Goal: Task Accomplishment & Management: Manage account settings

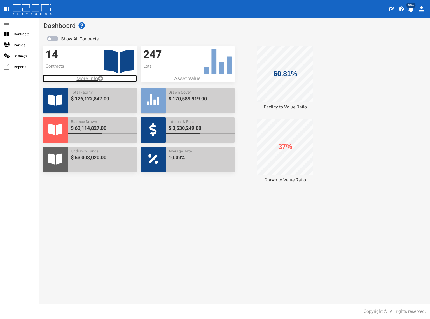
click at [93, 78] on p "More Info" at bounding box center [90, 78] width 94 height 7
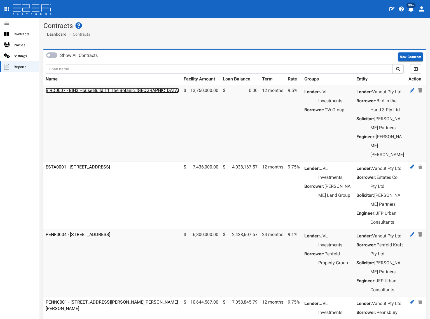
click at [92, 90] on link "BIRD0007 - BIH3 House Build T1 The Botanic, [GEOGRAPHIC_DATA]" at bounding box center [112, 90] width 133 height 5
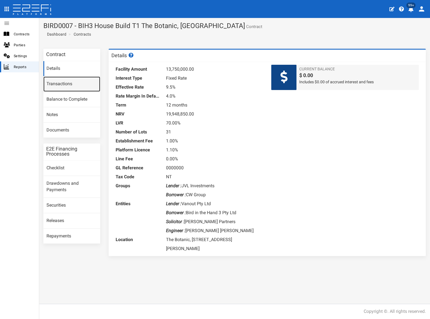
click at [72, 86] on link "Transactions" at bounding box center [71, 83] width 57 height 15
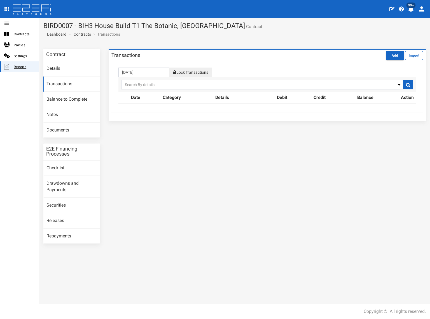
click at [24, 68] on span "Reports" at bounding box center [24, 67] width 21 height 6
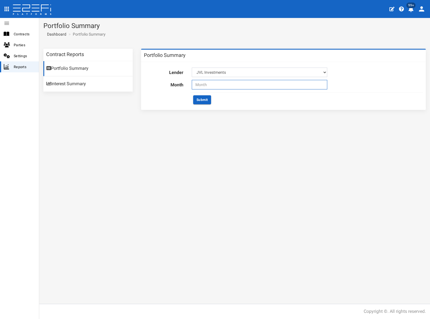
click at [227, 84] on input "text" at bounding box center [260, 85] width 136 height 10
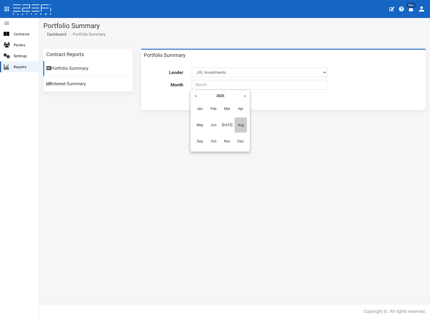
click at [241, 121] on span "Aug" at bounding box center [241, 124] width 13 height 15
type input "08-2025"
click at [204, 99] on button "Submit" at bounding box center [202, 99] width 18 height 9
click at [108, 143] on div "Contract Reports Portfolio Summary Interest Summary Portfolio Summary Lender JV…" at bounding box center [234, 174] width 391 height 259
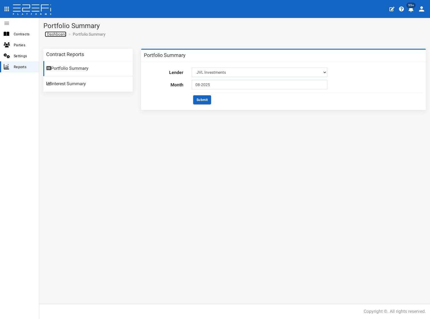
click at [58, 34] on span "Dashboard" at bounding box center [56, 34] width 22 height 4
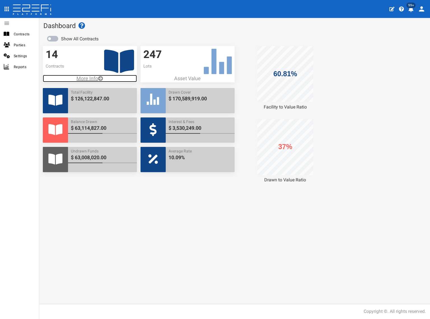
click at [89, 78] on p "More Info" at bounding box center [90, 78] width 94 height 7
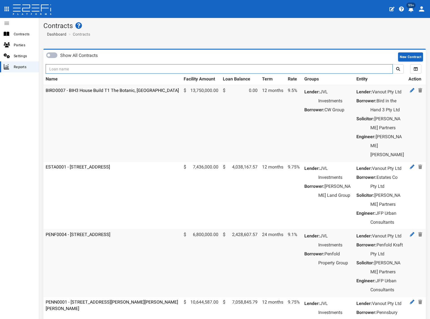
click at [100, 69] on input "text" at bounding box center [219, 69] width 347 height 10
click at [67, 69] on input "text" at bounding box center [219, 69] width 347 height 10
type input "1152"
click at [393, 64] on button "submit" at bounding box center [398, 69] width 11 height 10
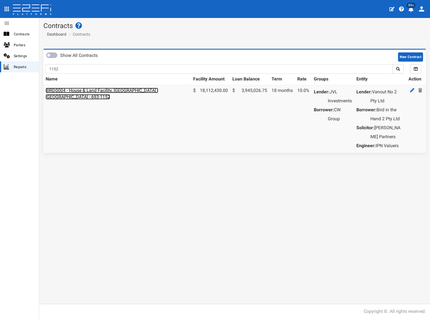
click at [80, 90] on link "BIRD0004 - House & Land Facility, [GEOGRAPHIC_DATA] - [GEOGRAPHIC_DATA] - 693-1…" at bounding box center [102, 94] width 113 height 12
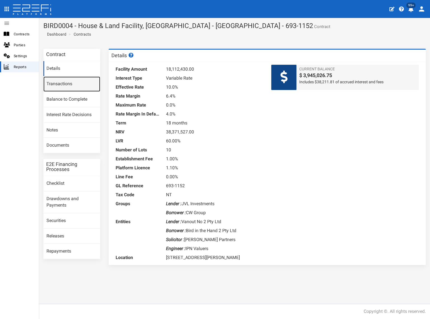
click at [68, 85] on link "Transactions" at bounding box center [71, 83] width 57 height 15
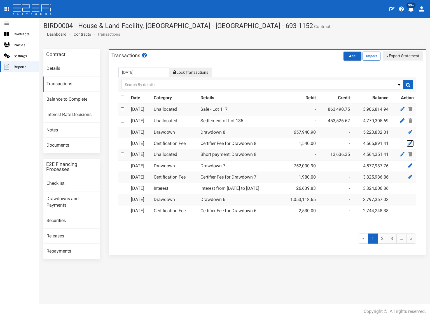
click at [411, 142] on icon at bounding box center [410, 143] width 4 height 4
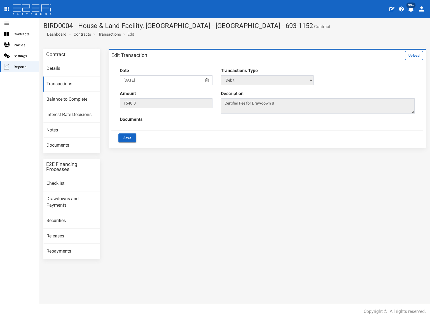
click at [206, 79] on icon at bounding box center [207, 80] width 3 height 4
click at [125, 91] on th "«" at bounding box center [124, 91] width 8 height 8
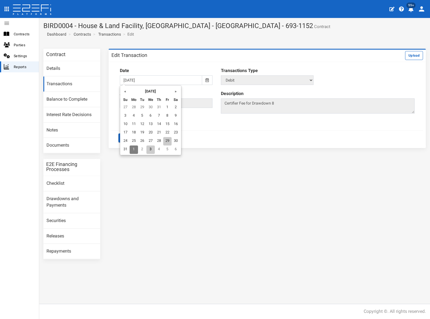
click at [166, 139] on td "29" at bounding box center [167, 141] width 8 height 8
type input "[DATE]"
click at [128, 138] on button "Save" at bounding box center [127, 137] width 18 height 9
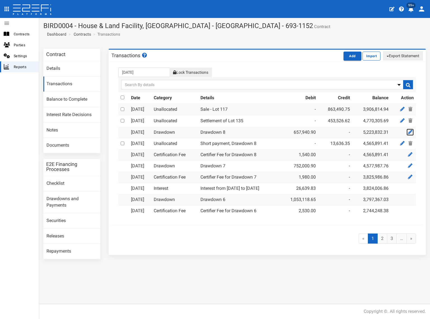
click at [408, 130] on icon at bounding box center [410, 132] width 4 height 4
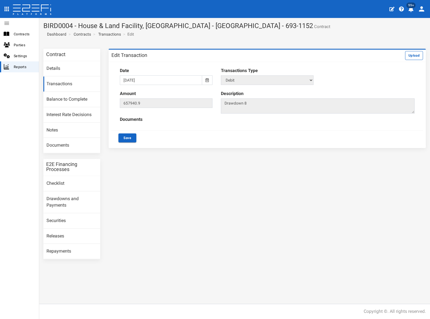
click at [208, 80] on icon at bounding box center [207, 80] width 3 height 4
click at [124, 92] on th "«" at bounding box center [124, 91] width 8 height 8
drag, startPoint x: 167, startPoint y: 139, endPoint x: 156, endPoint y: 137, distance: 12.0
click at [168, 139] on td "29" at bounding box center [167, 141] width 8 height 8
type input "29-08-2025"
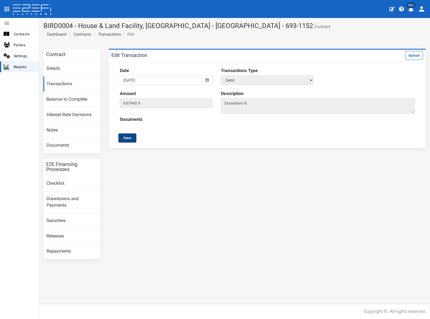
click at [131, 135] on button "Save" at bounding box center [127, 137] width 18 height 9
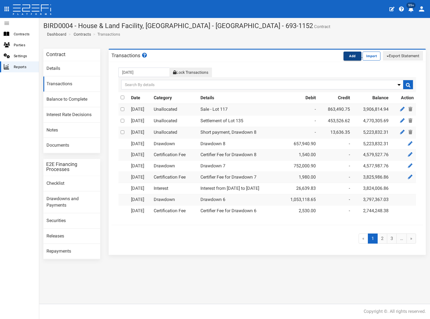
drag, startPoint x: 352, startPoint y: 55, endPoint x: 349, endPoint y: 56, distance: 3.0
click at [352, 55] on button "Add" at bounding box center [353, 56] width 18 height 9
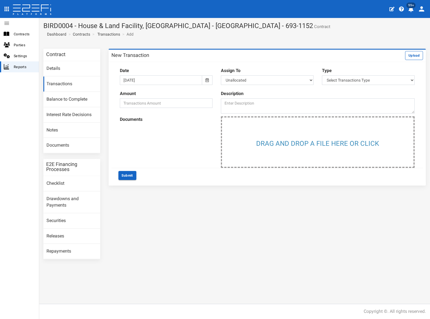
click at [205, 80] on div at bounding box center [207, 80] width 10 height 10
click at [125, 90] on th "«" at bounding box center [124, 91] width 8 height 8
click at [161, 140] on td "28" at bounding box center [159, 141] width 8 height 8
type input "28-08-2025"
click at [267, 80] on select "Unallocated Interest Establishment Fee Platform Licence Annual Platform Fee Cer…" at bounding box center [267, 80] width 93 height 10
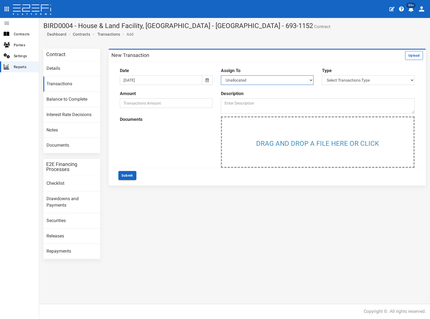
select select "Annual Platform Fee~9~FINANCE COSTS"
click at [221, 75] on select "Unallocated Interest Establishment Fee Platform Licence Annual Platform Fee Cer…" at bounding box center [267, 80] width 93 height 10
click at [361, 79] on select "Select Transactions Type Credit Debit" at bounding box center [368, 80] width 93 height 10
select select "2"
click at [322, 75] on select "Select Transactions Type Credit Debit" at bounding box center [368, 80] width 93 height 10
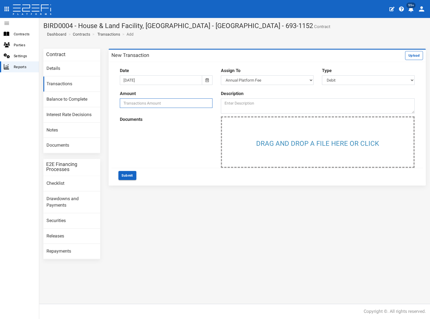
click at [150, 103] on input "number" at bounding box center [166, 103] width 93 height 10
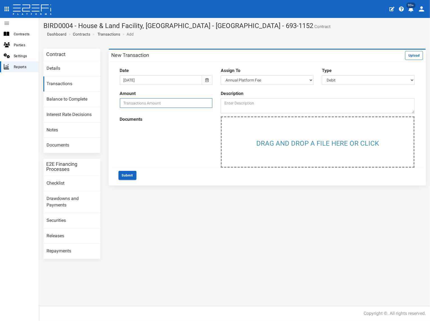
click at [171, 102] on input "number" at bounding box center [166, 103] width 93 height 10
type input "20885.52"
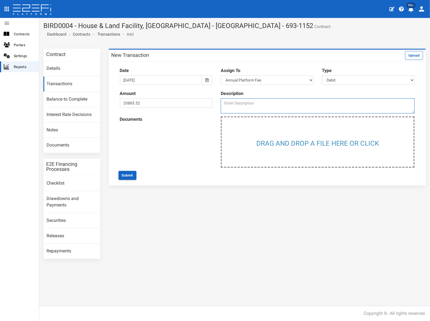
click at [243, 103] on textarea at bounding box center [318, 105] width 194 height 15
paste textarea "Being renewal 0.5% Platform Licence based on facility balance on 12 month annive"
type textarea "Being renewal 0.5% Platform Licence based on facility balance on 12 month anniv"
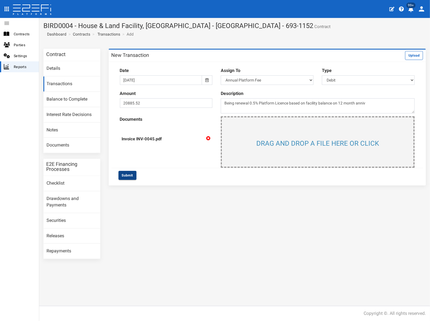
click at [131, 175] on button "Submit" at bounding box center [127, 175] width 18 height 9
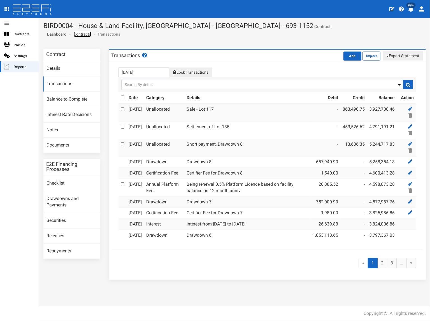
click at [85, 35] on link "Contracts" at bounding box center [82, 34] width 17 height 6
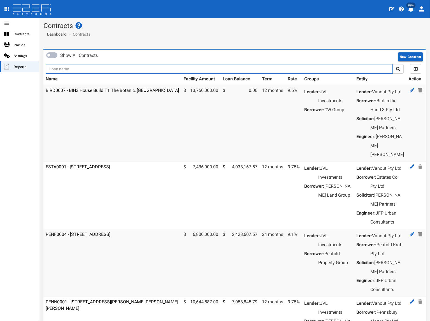
click at [72, 67] on input "text" at bounding box center [219, 69] width 347 height 10
type input "1130"
click at [392, 64] on button "submit" at bounding box center [397, 69] width 11 height 10
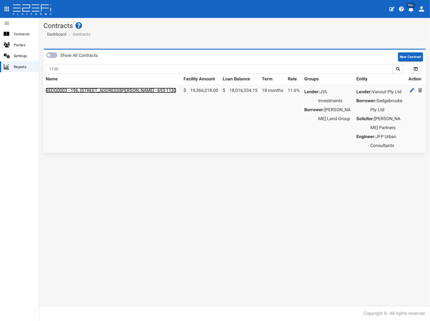
click at [72, 91] on link "SEDG0003 - 196, [STREET_ADDRESS][PERSON_NAME] - 693-1130" at bounding box center [111, 90] width 131 height 5
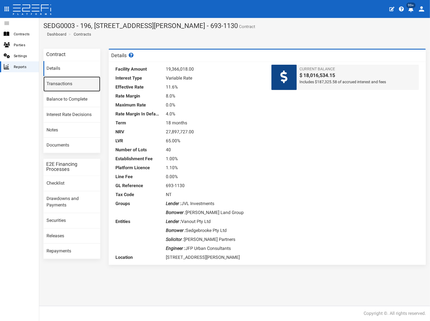
click at [71, 85] on link "Transactions" at bounding box center [71, 83] width 57 height 15
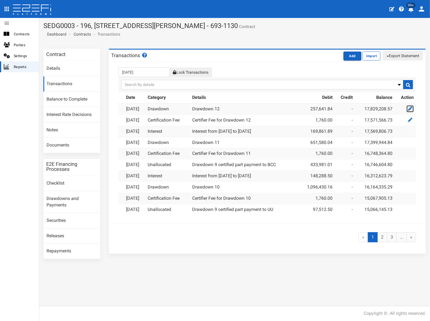
click at [409, 109] on icon at bounding box center [410, 108] width 4 height 4
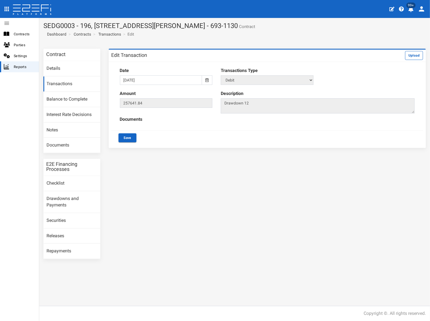
click at [207, 79] on icon at bounding box center [206, 80] width 3 height 4
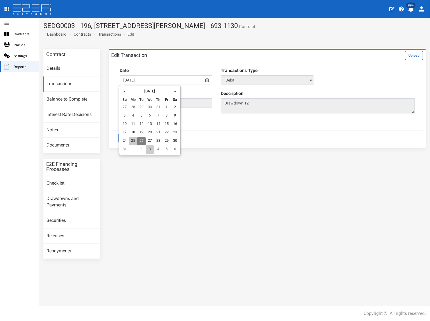
click at [134, 141] on td "25" at bounding box center [133, 141] width 8 height 8
type input "[DATE]"
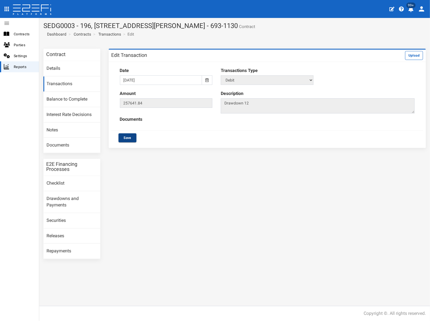
click at [130, 137] on button "Save" at bounding box center [127, 137] width 18 height 9
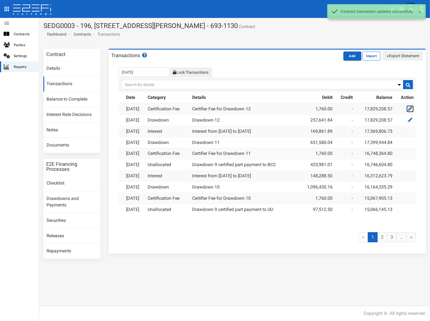
click at [411, 108] on icon at bounding box center [410, 108] width 4 height 4
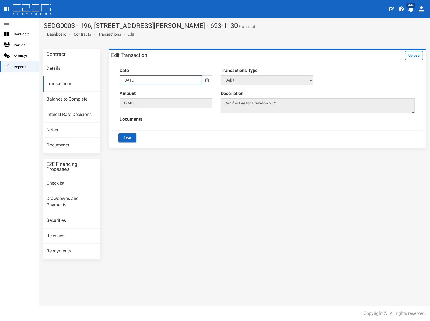
click at [143, 79] on input "26-08-2025" at bounding box center [161, 80] width 82 height 10
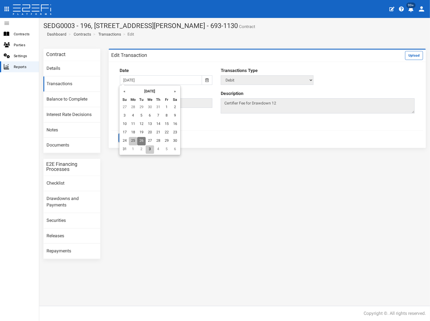
click at [134, 139] on td "25" at bounding box center [133, 141] width 8 height 8
type input "25-08-2025"
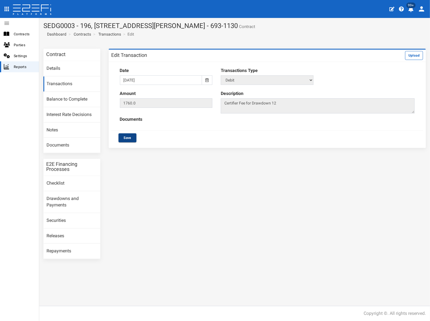
click at [129, 137] on button "Save" at bounding box center [127, 137] width 18 height 9
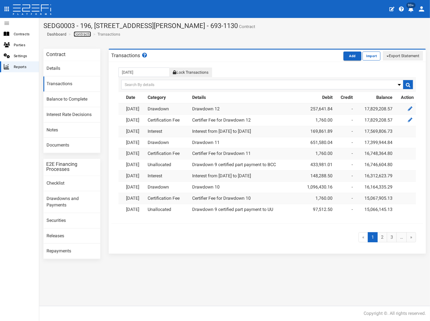
click at [86, 36] on link "Contracts" at bounding box center [82, 34] width 17 height 6
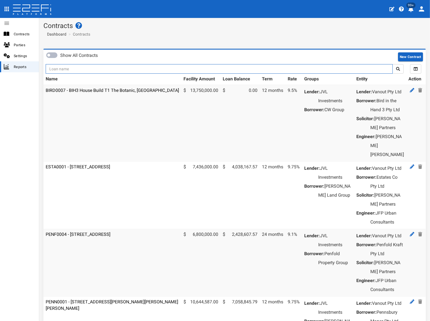
click at [65, 71] on input "text" at bounding box center [219, 69] width 347 height 10
type input "1130"
click at [392, 64] on button "submit" at bounding box center [397, 69] width 11 height 10
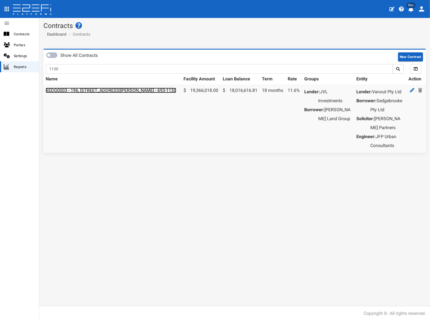
click at [86, 90] on link "SEDG0003 - 196, [STREET_ADDRESS][PERSON_NAME] - 693-1130" at bounding box center [111, 90] width 131 height 5
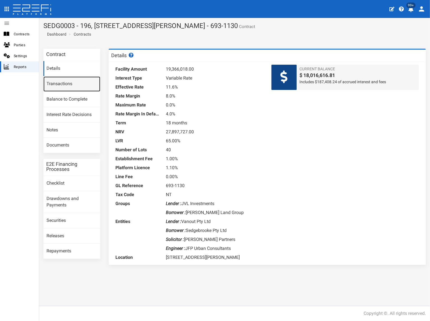
click at [73, 87] on link "Transactions" at bounding box center [71, 83] width 57 height 15
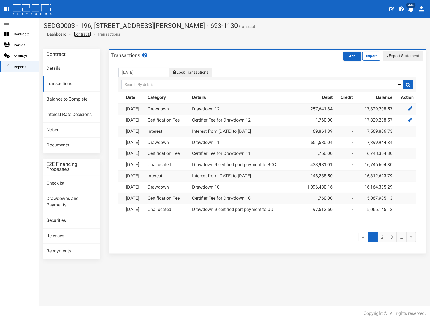
click at [86, 35] on link "Contracts" at bounding box center [82, 34] width 17 height 6
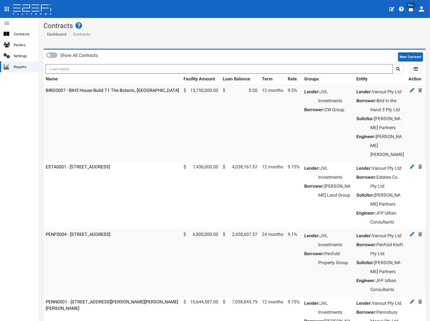
click at [85, 67] on input "text" at bounding box center [219, 69] width 347 height 10
type input "1176"
click at [392, 64] on button "submit" at bounding box center [397, 69] width 11 height 10
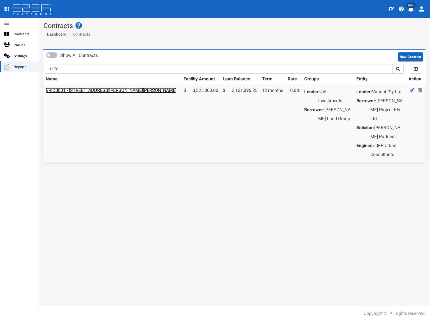
click at [109, 90] on link "BRID0001 - [STREET_ADDRESS][PERSON_NAME][PERSON_NAME]" at bounding box center [111, 90] width 131 height 5
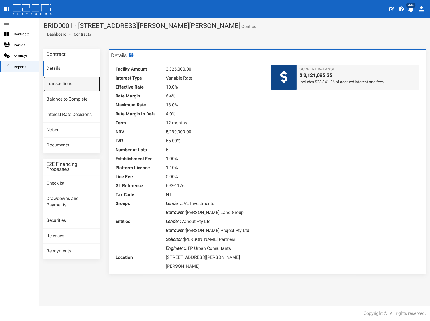
click at [67, 85] on link "Transactions" at bounding box center [71, 83] width 57 height 15
